Goal: Communication & Community: Answer question/provide support

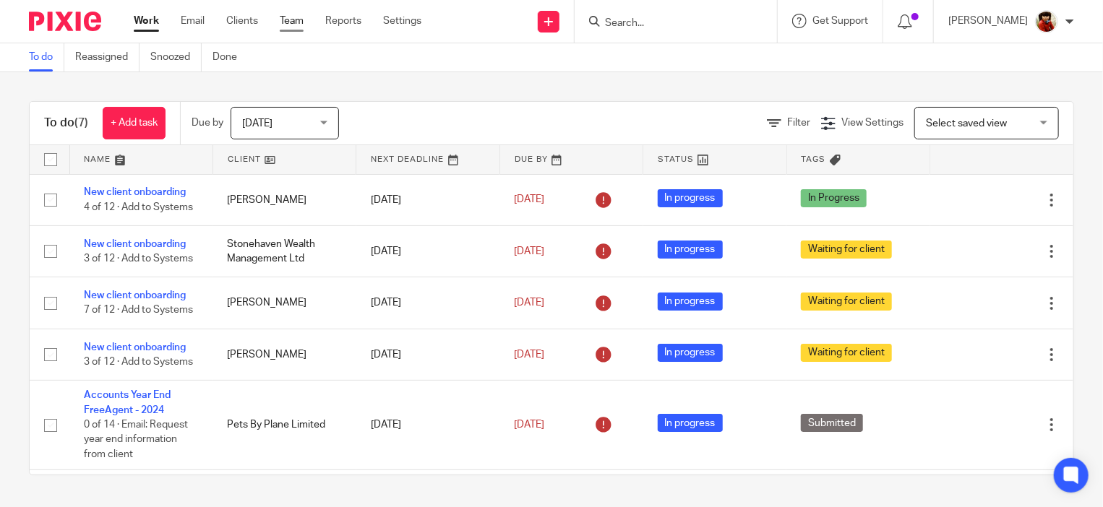
click at [283, 18] on link "Team" at bounding box center [292, 21] width 24 height 14
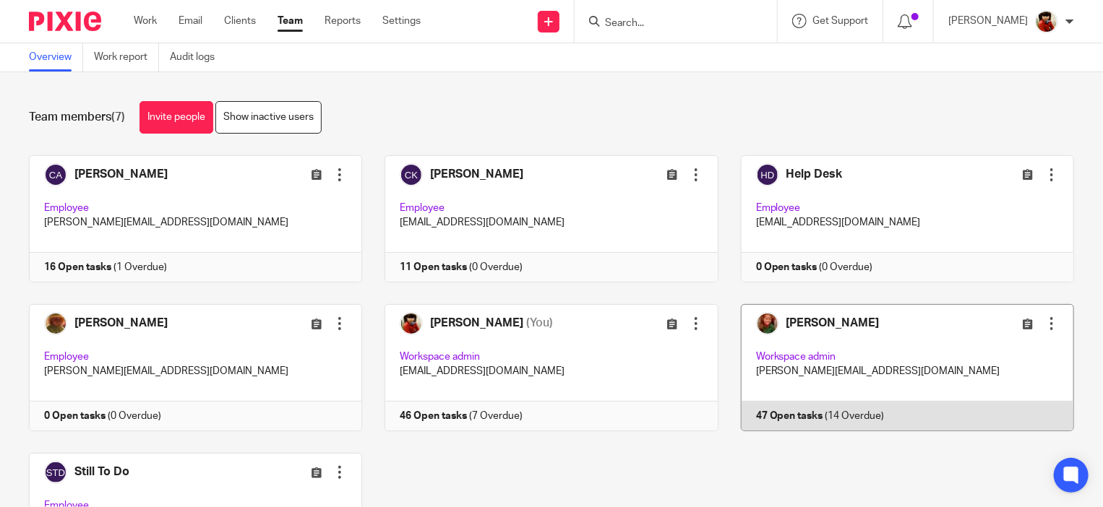
click at [817, 353] on link at bounding box center [896, 367] width 356 height 127
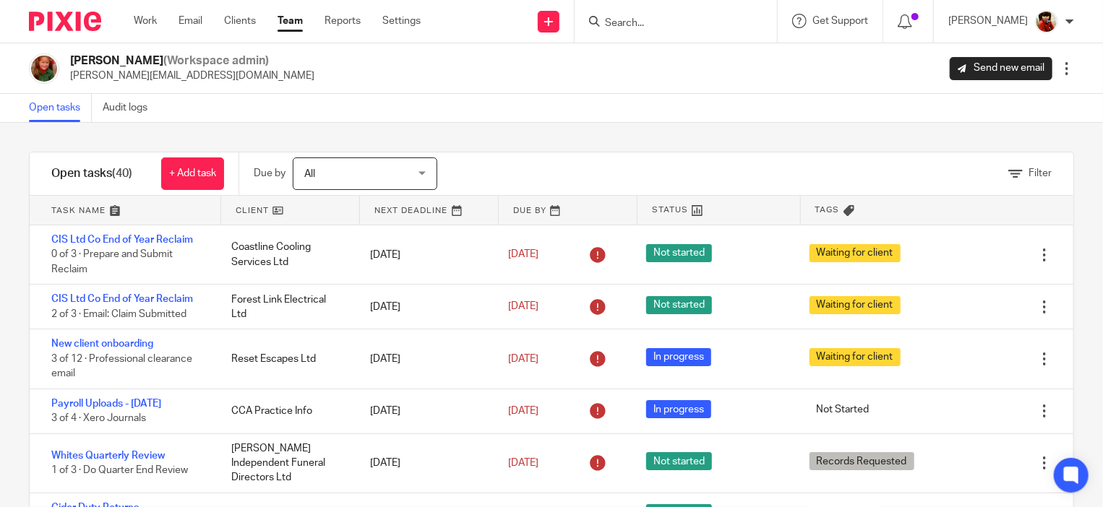
click at [1012, 166] on div "Filter" at bounding box center [1029, 173] width 43 height 15
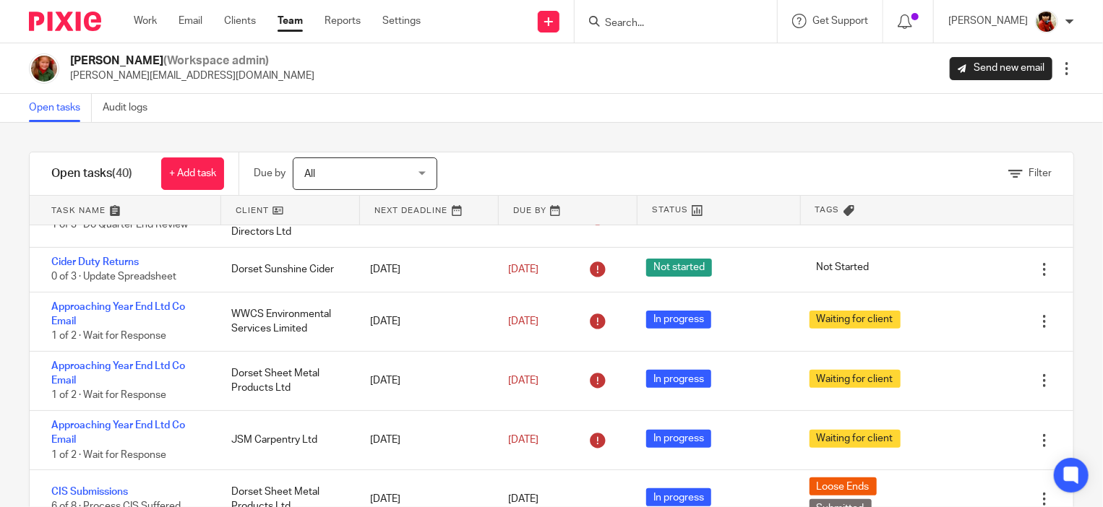
scroll to position [252, 0]
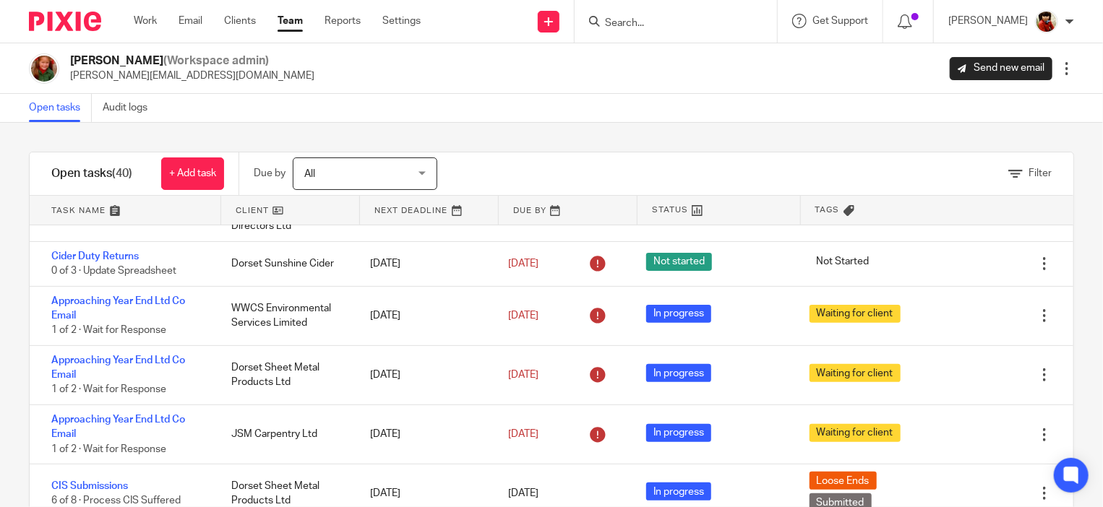
click at [76, 208] on link at bounding box center [125, 210] width 191 height 29
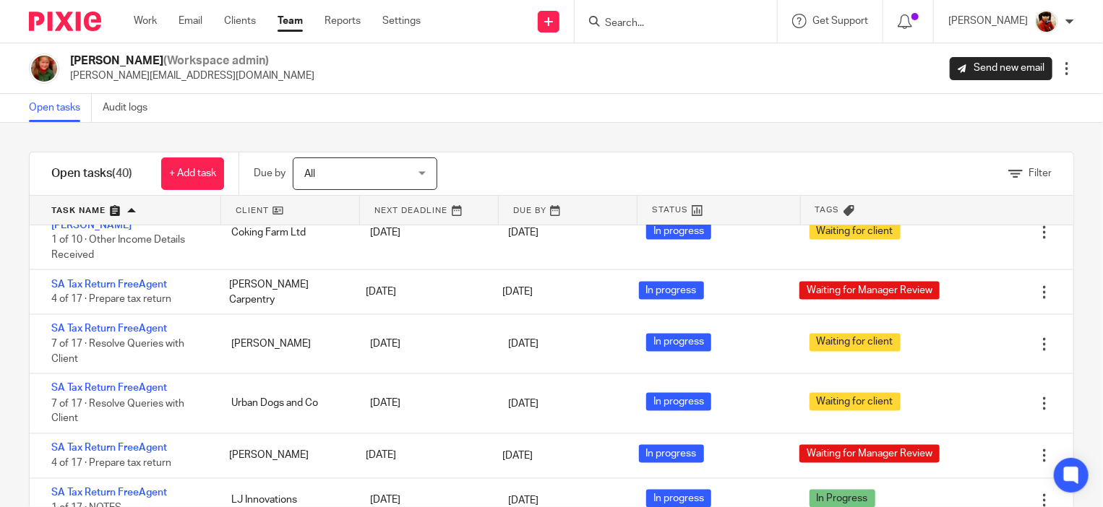
scroll to position [1278, 0]
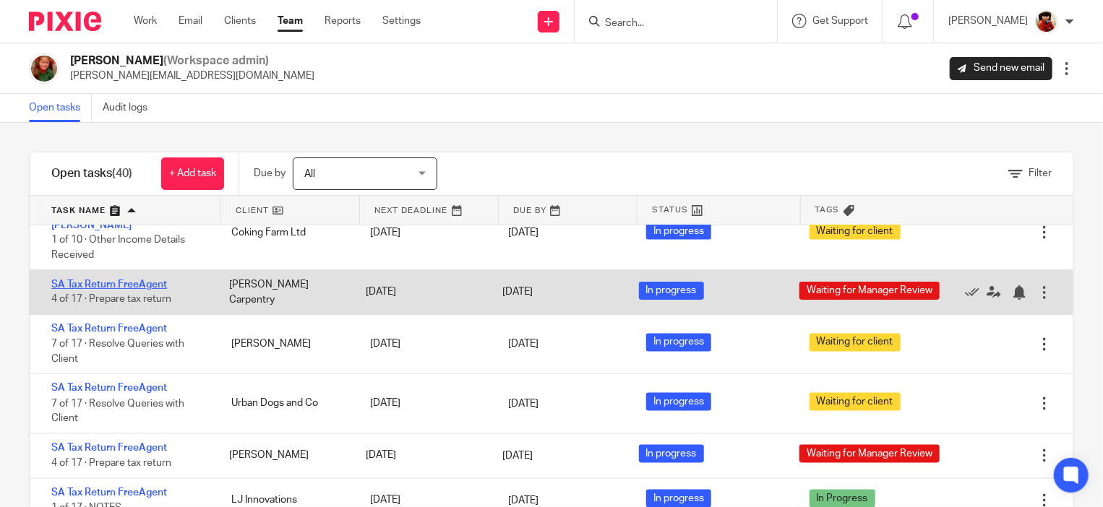
click at [95, 280] on link "SA Tax Return FreeAgent" at bounding box center [109, 285] width 116 height 10
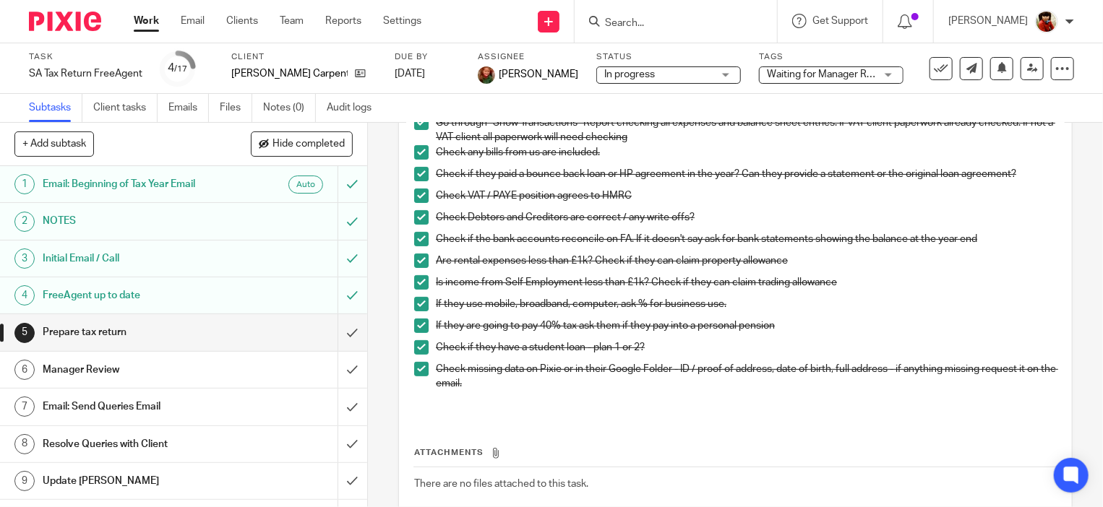
scroll to position [233, 0]
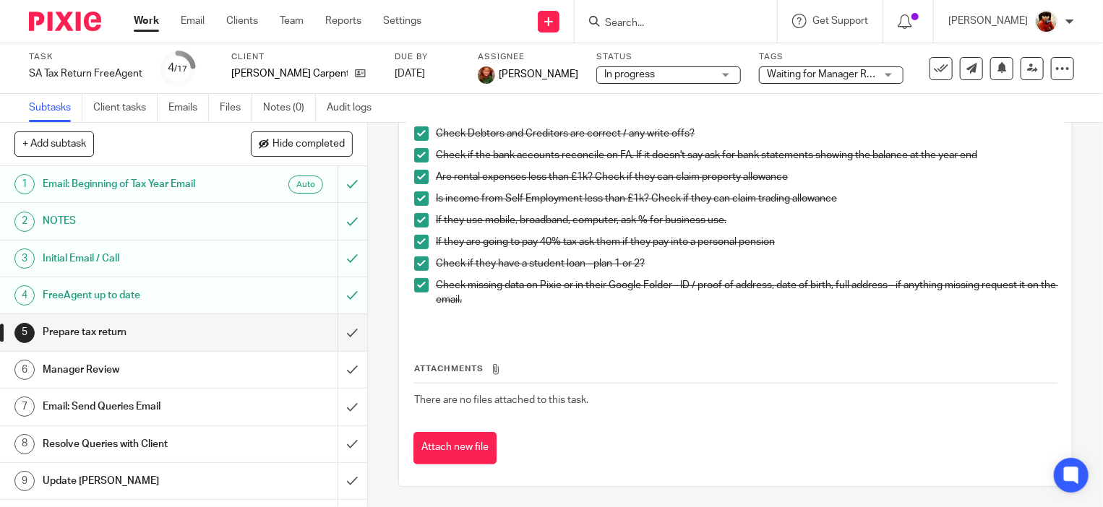
click at [139, 408] on h1 "Email: Send Queries Email" at bounding box center [136, 407] width 187 height 22
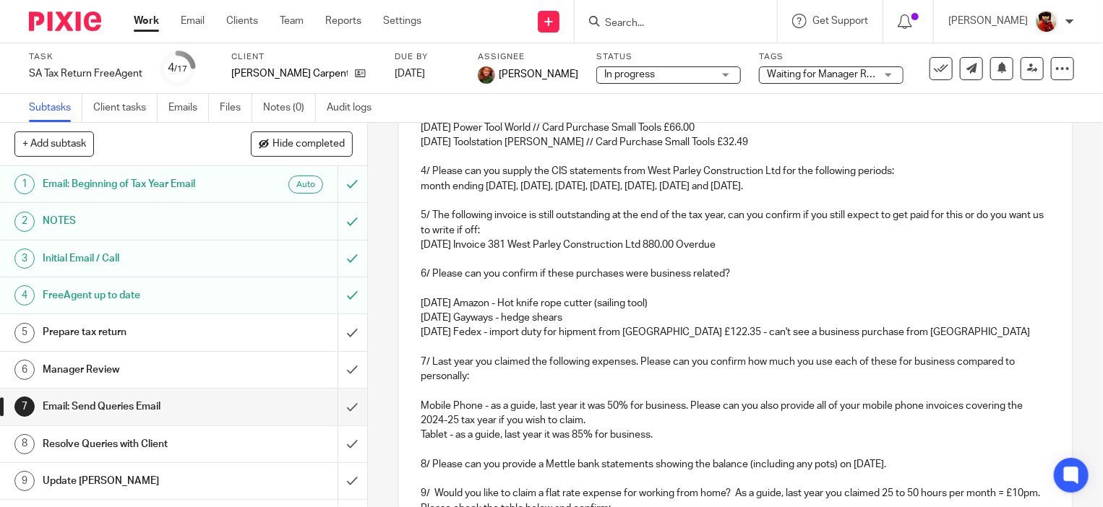
scroll to position [620, 0]
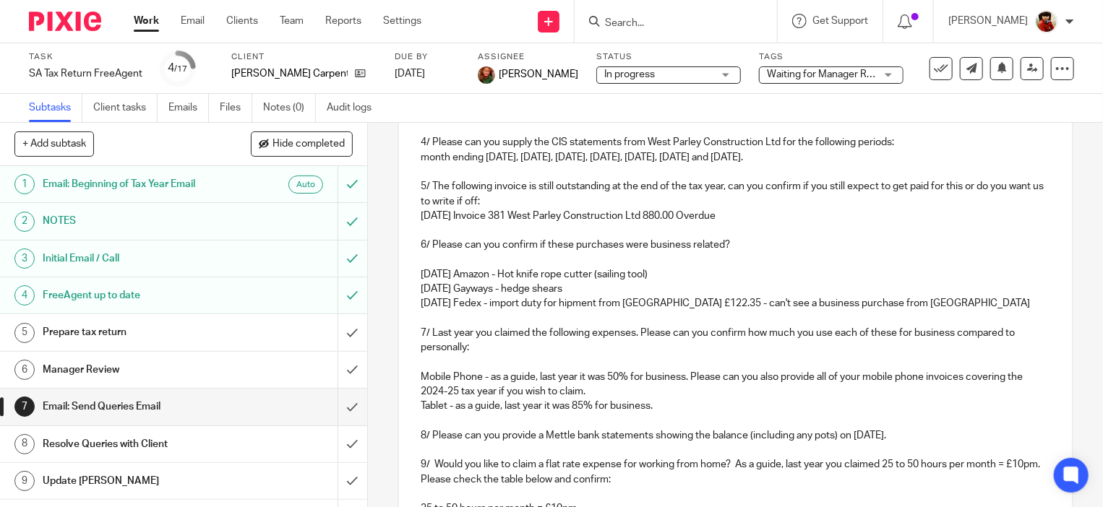
click at [734, 312] on p at bounding box center [736, 319] width 630 height 14
click at [568, 301] on p "[DATE] Fedex - import duty for hipment from [GEOGRAPHIC_DATA] £122.35 - can't s…" at bounding box center [736, 303] width 630 height 14
click at [580, 307] on p "24 Jan 25 Fedex - import duty for s hipment from Japan £122.35 - can't see a bu…" at bounding box center [736, 303] width 630 height 14
click at [705, 298] on p "24 Jan 25 Fedex - import duty for shipment from Japan £122.35 - can't see a bus…" at bounding box center [736, 303] width 630 height 14
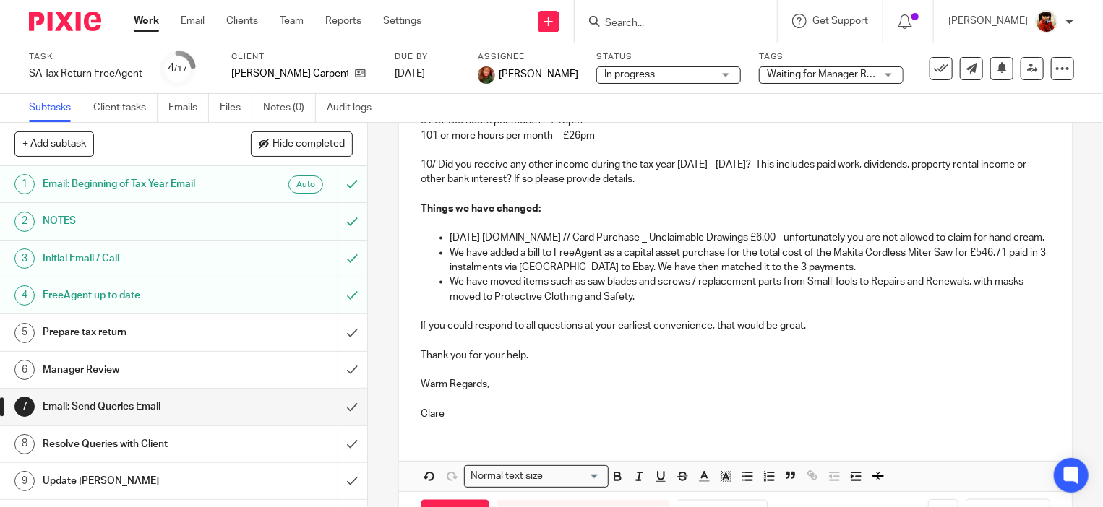
scroll to position [1089, 0]
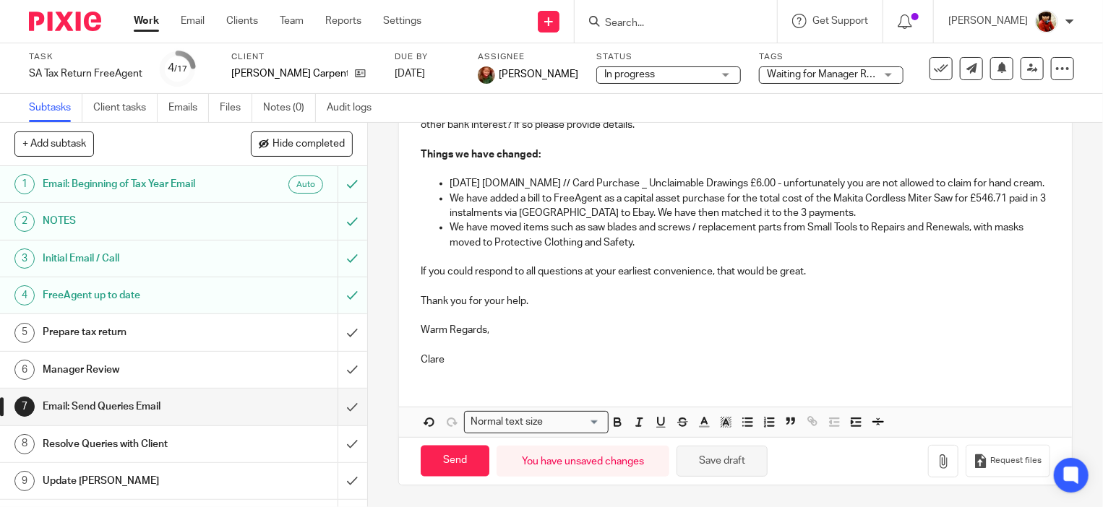
click at [717, 466] on button "Save draft" at bounding box center [722, 461] width 91 height 31
